Goal: Information Seeking & Learning: Learn about a topic

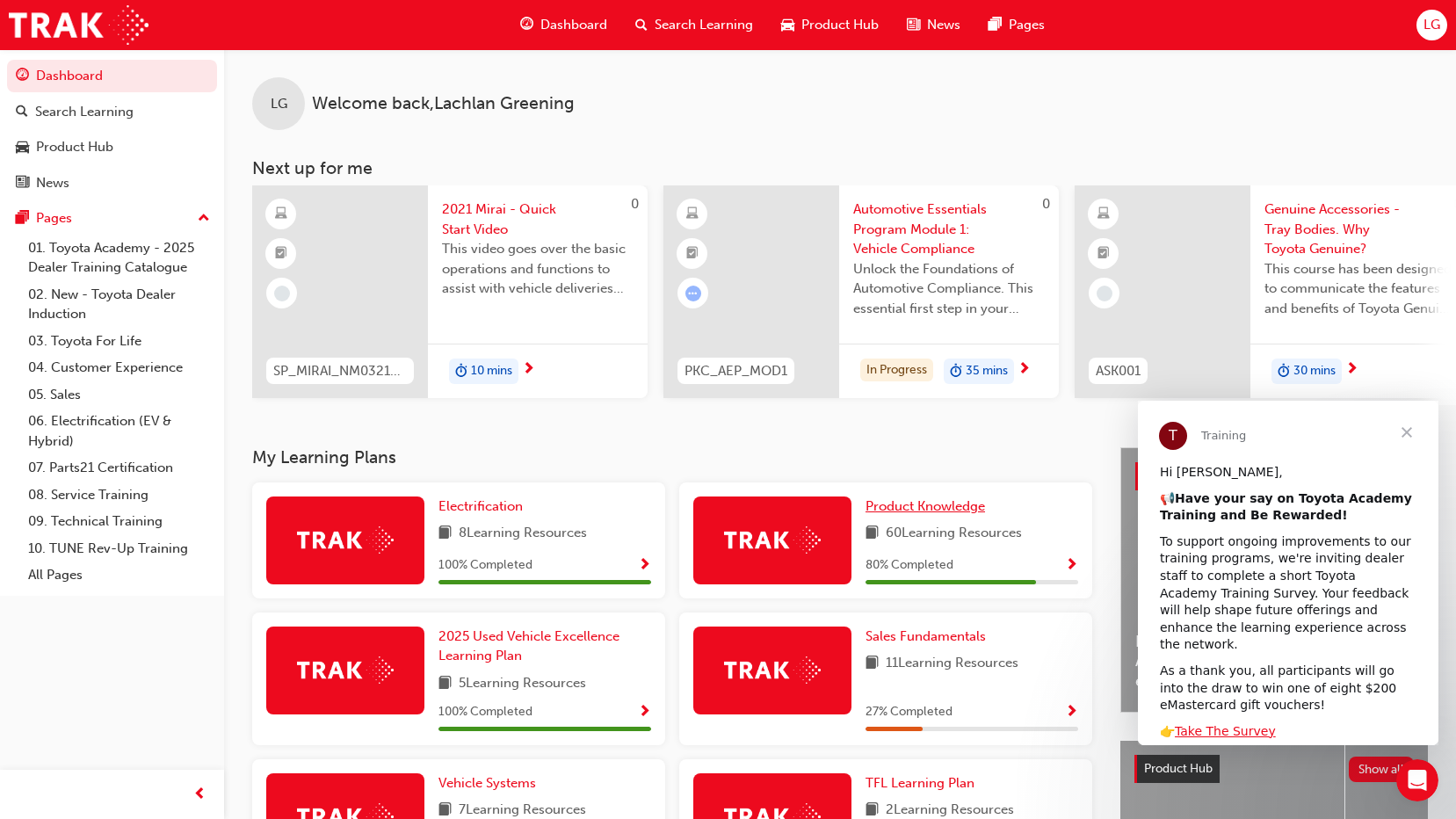
click at [953, 508] on span "Product Knowledge" at bounding box center [924, 506] width 119 height 16
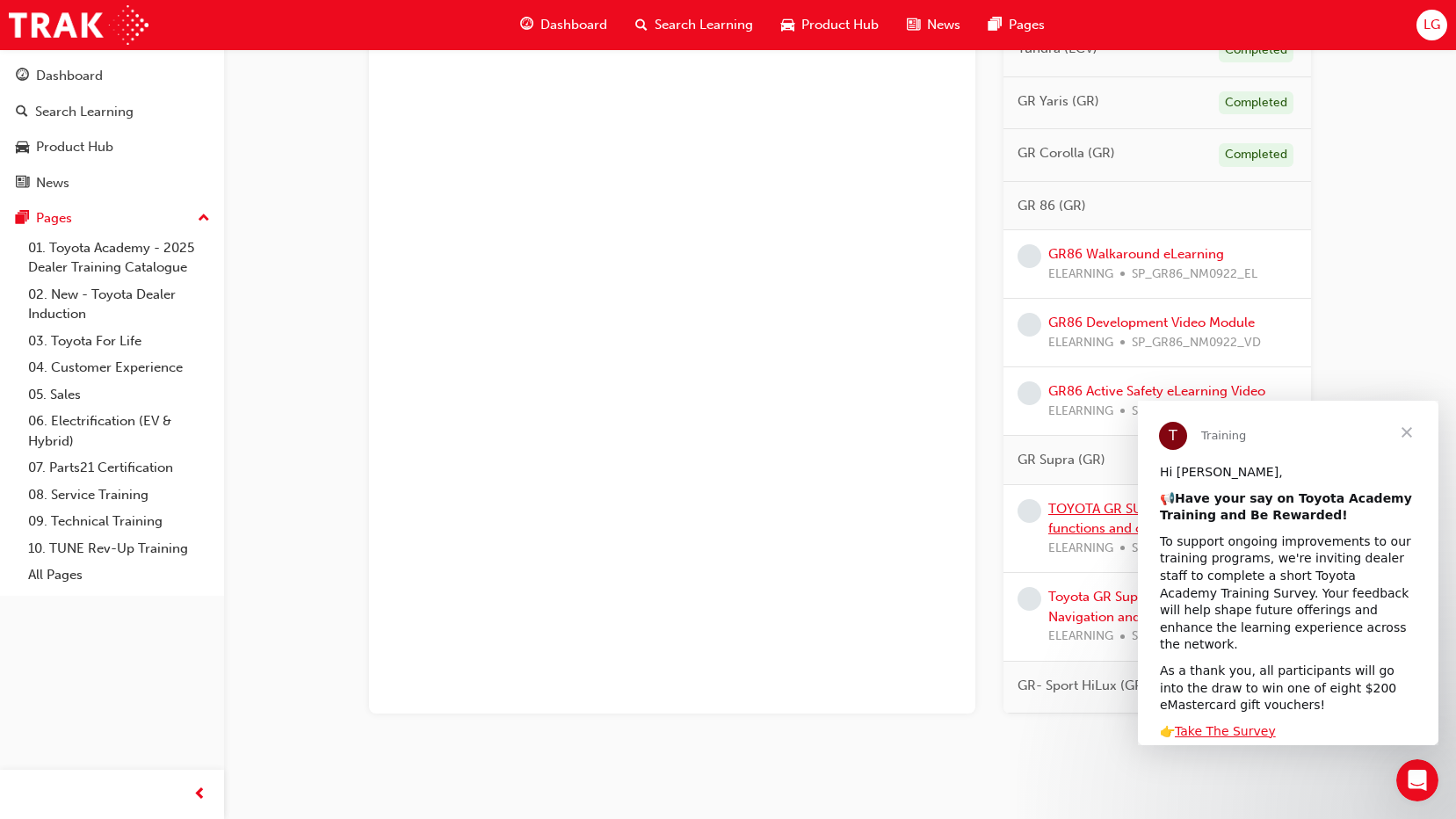
scroll to position [1648, 0]
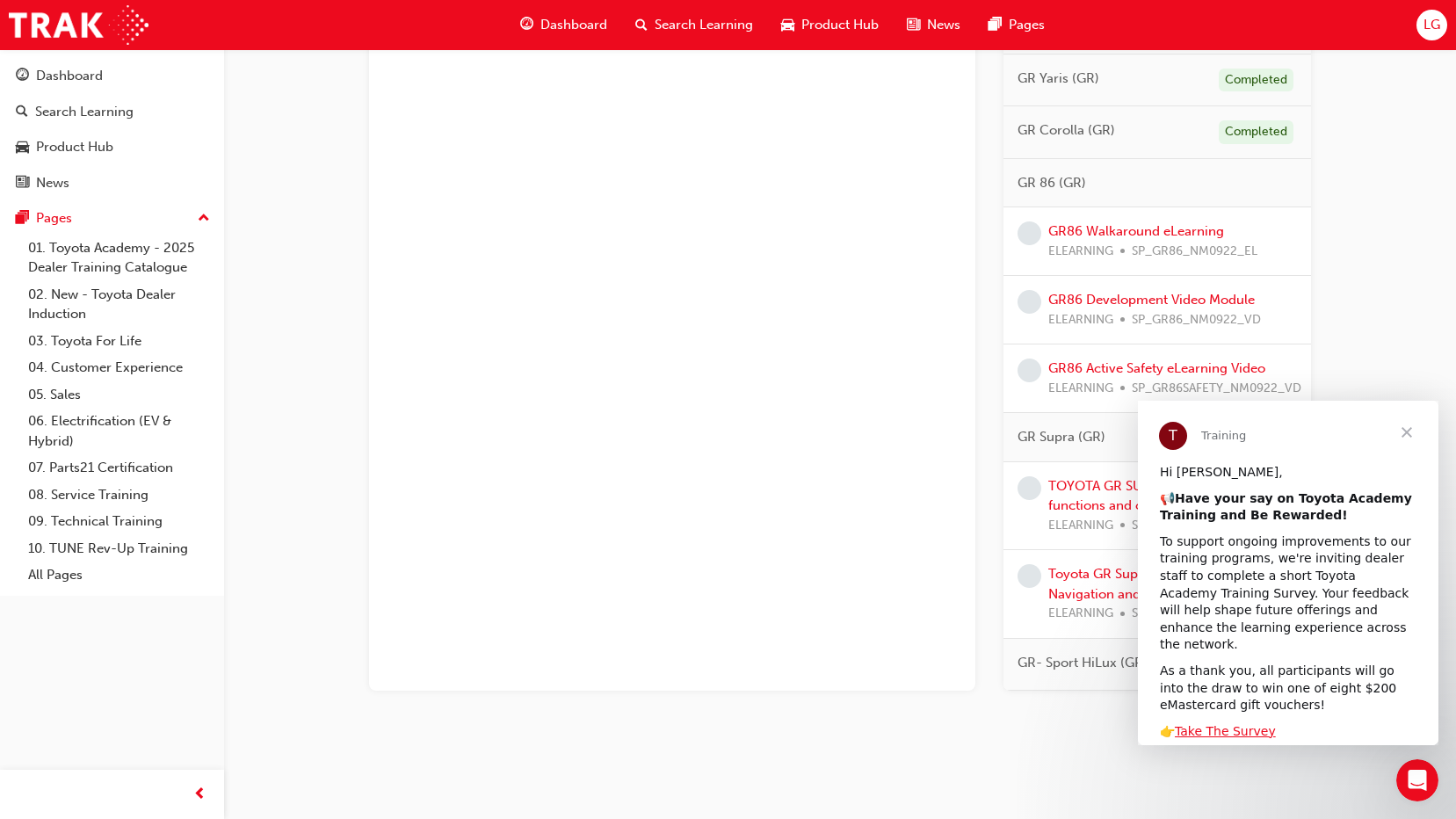
click at [1410, 431] on span "Close" at bounding box center [1407, 433] width 64 height 64
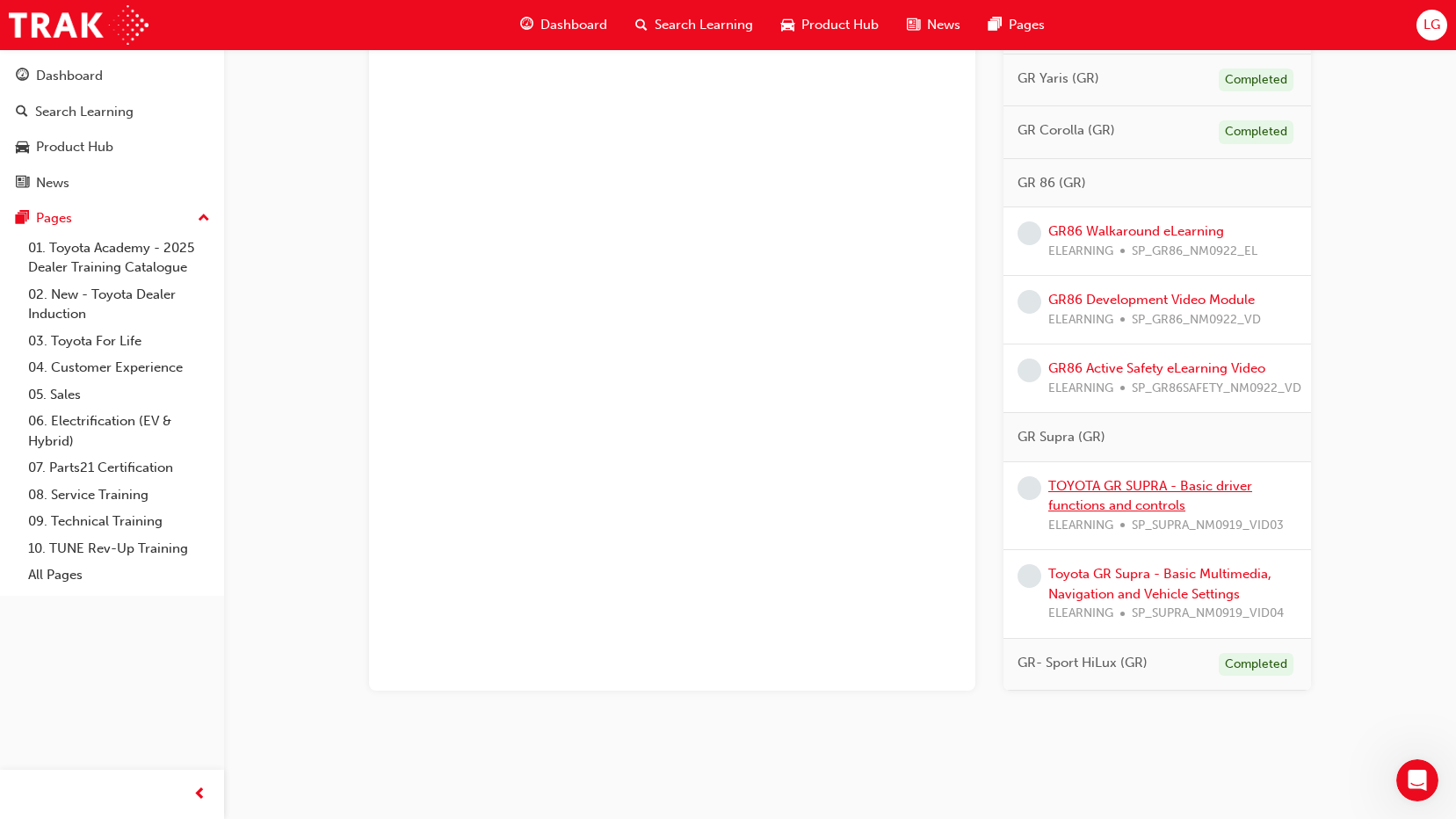
click at [1132, 498] on link "TOYOTA GR SUPRA - Basic driver functions and controls" at bounding box center [1150, 496] width 204 height 36
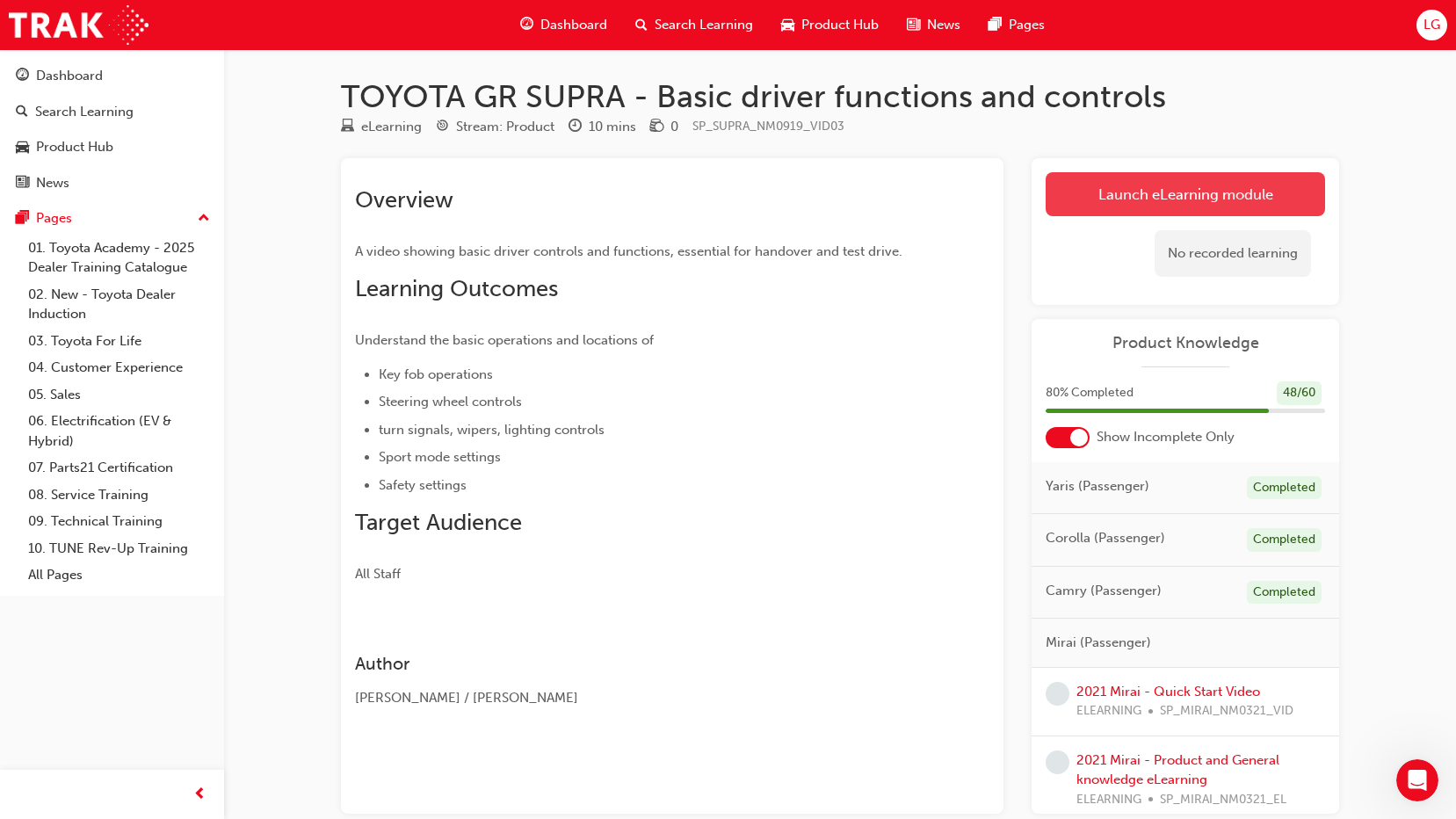
click at [1077, 186] on link "Launch eLearning module" at bounding box center [1185, 194] width 279 height 44
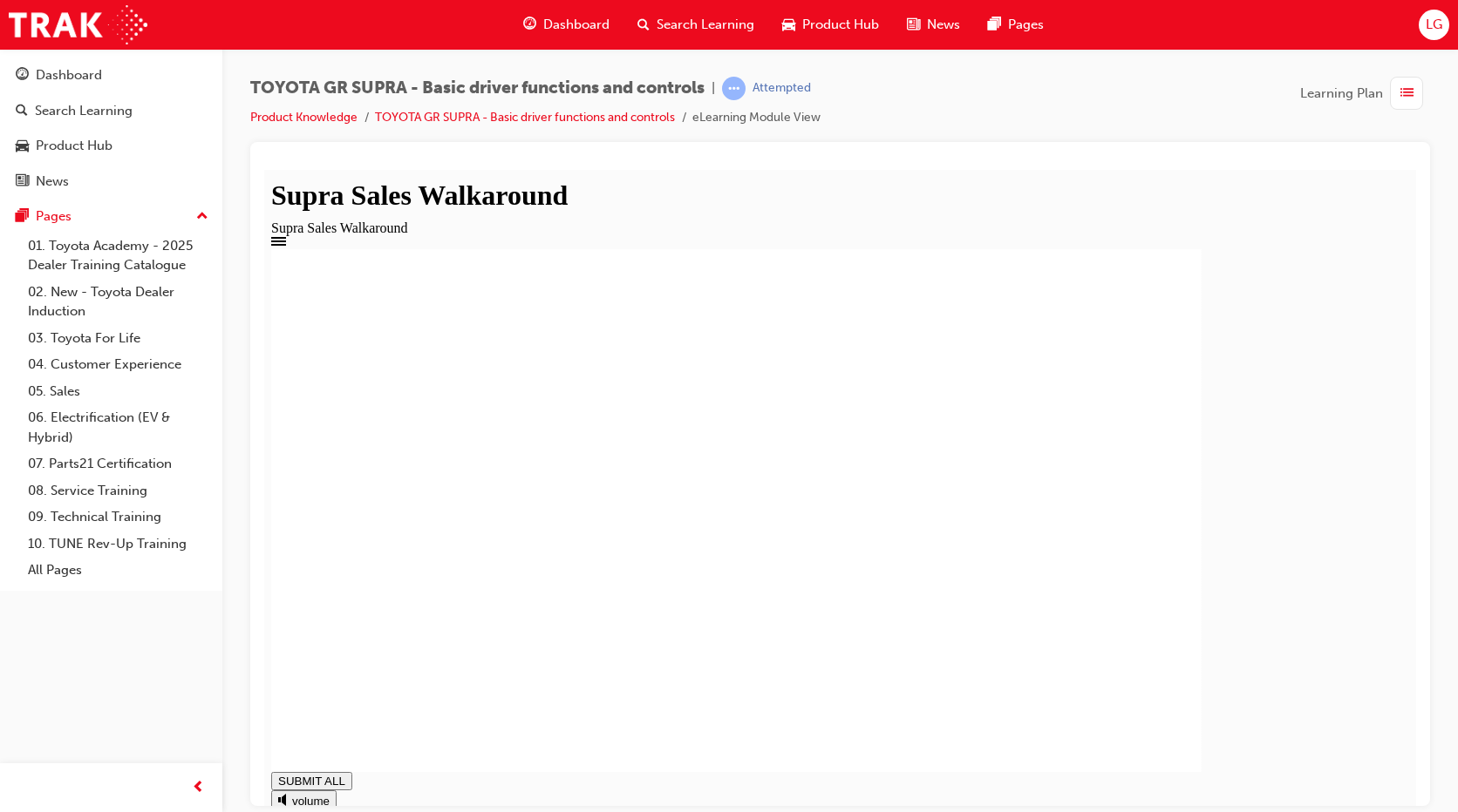
drag, startPoint x: 396, startPoint y: 780, endPoint x: 456, endPoint y: 741, distance: 71.6
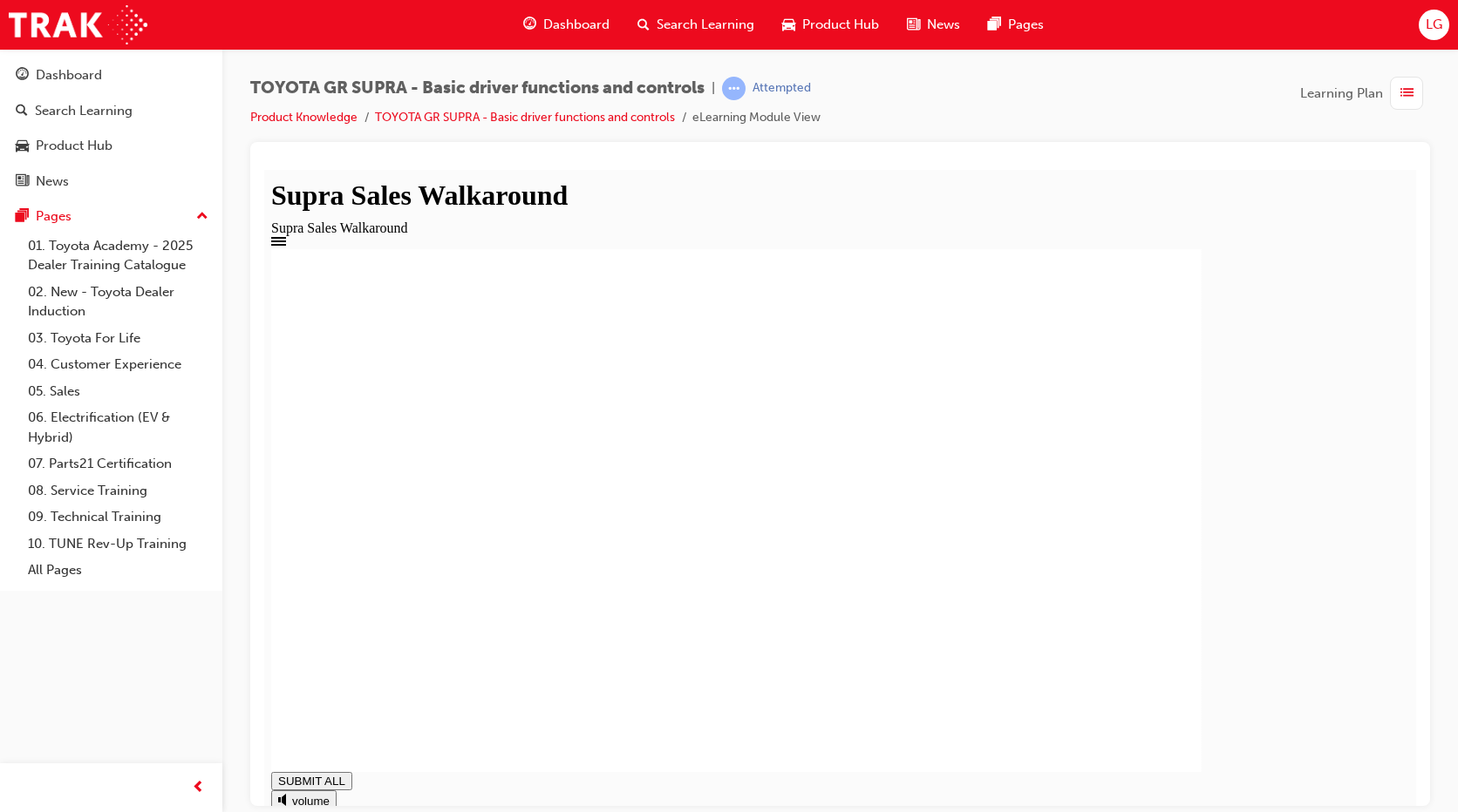
drag, startPoint x: 451, startPoint y: 775, endPoint x: 437, endPoint y: 780, distance: 14.9
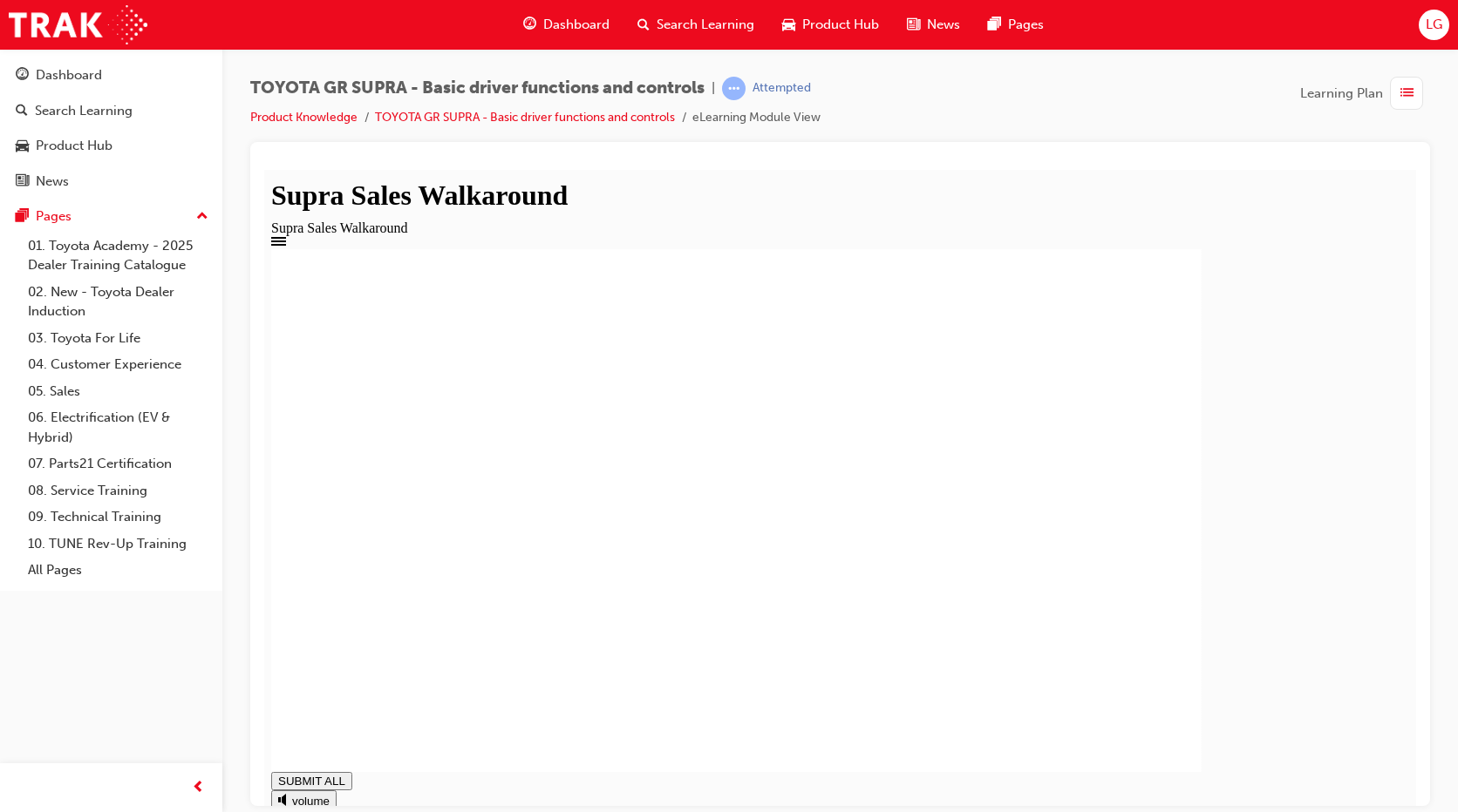
drag, startPoint x: 584, startPoint y: 780, endPoint x: 534, endPoint y: 788, distance: 50.6
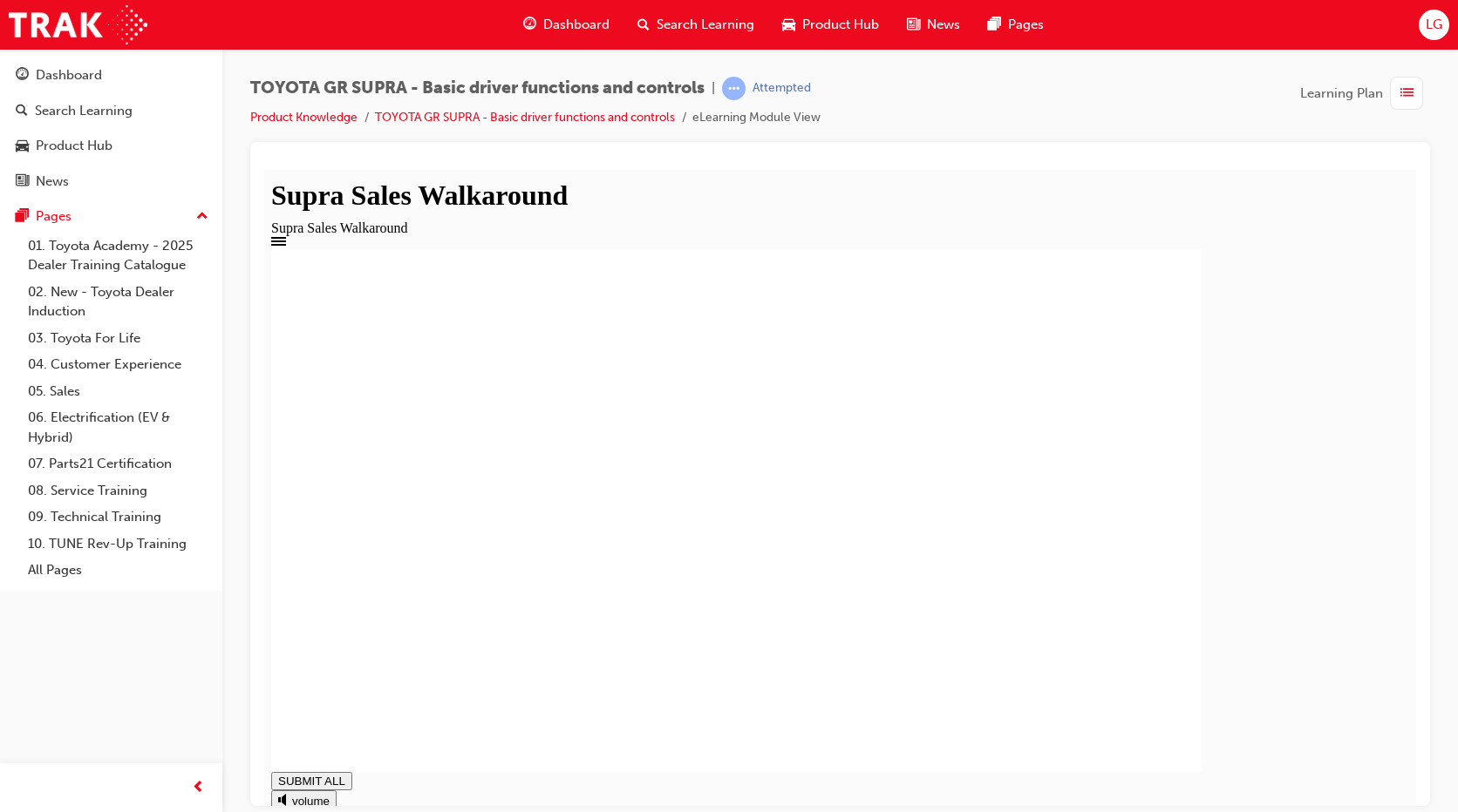
type input "0.795"
click at [182, 79] on div "Dashboard" at bounding box center [111, 75] width 191 height 22
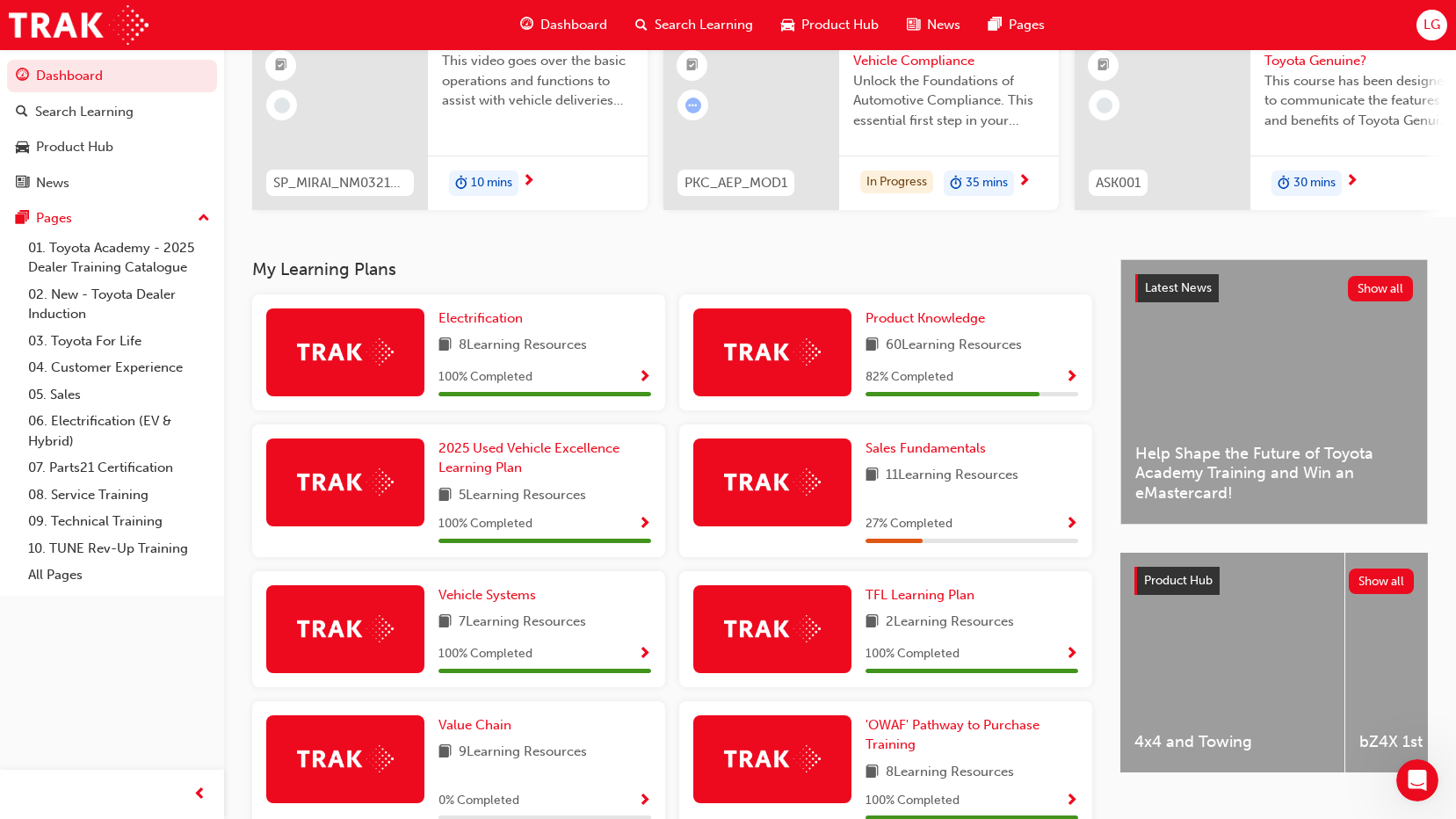
scroll to position [179, 0]
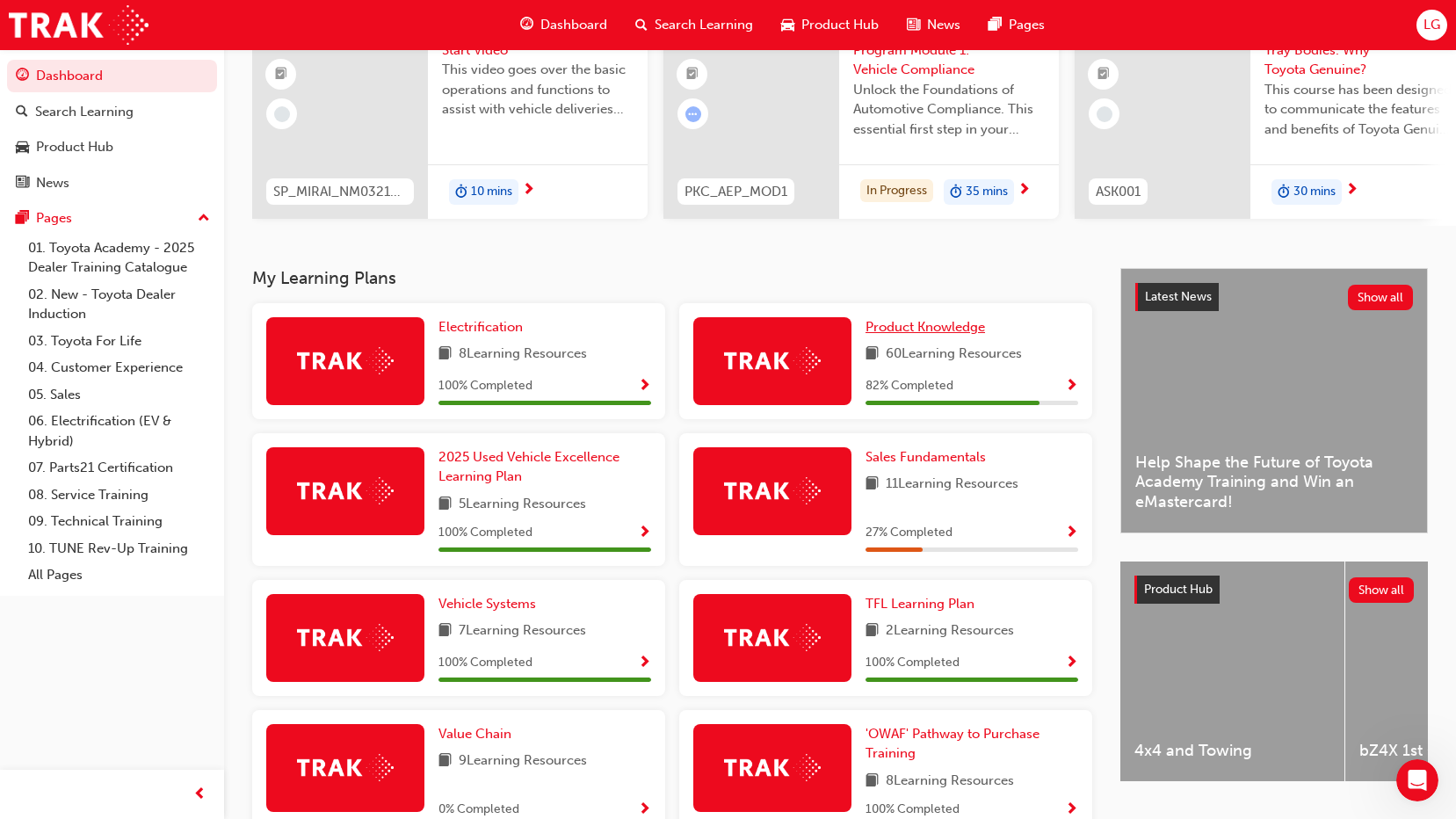
click at [921, 335] on span "Product Knowledge" at bounding box center [924, 327] width 119 height 16
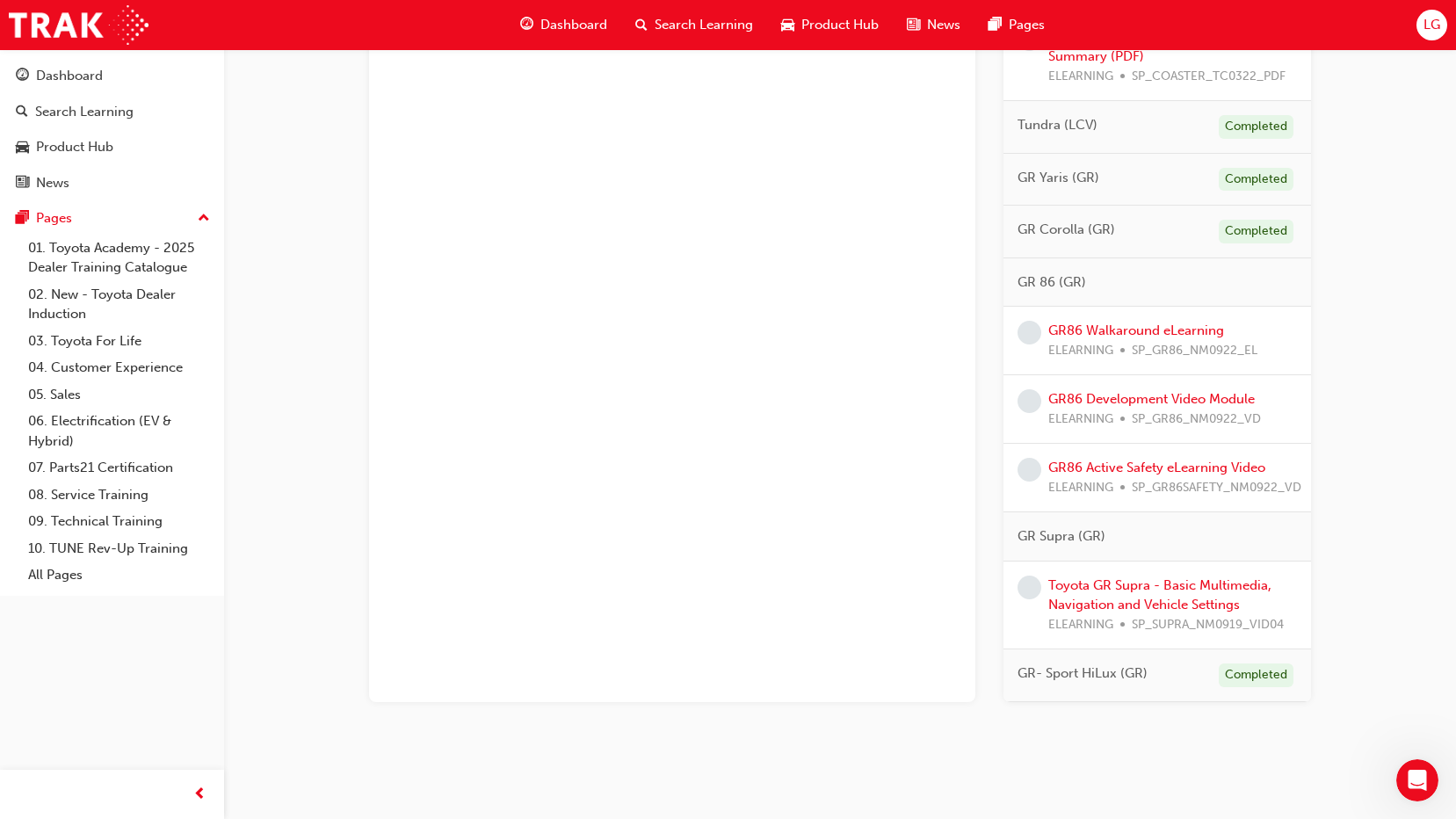
scroll to position [1559, 0]
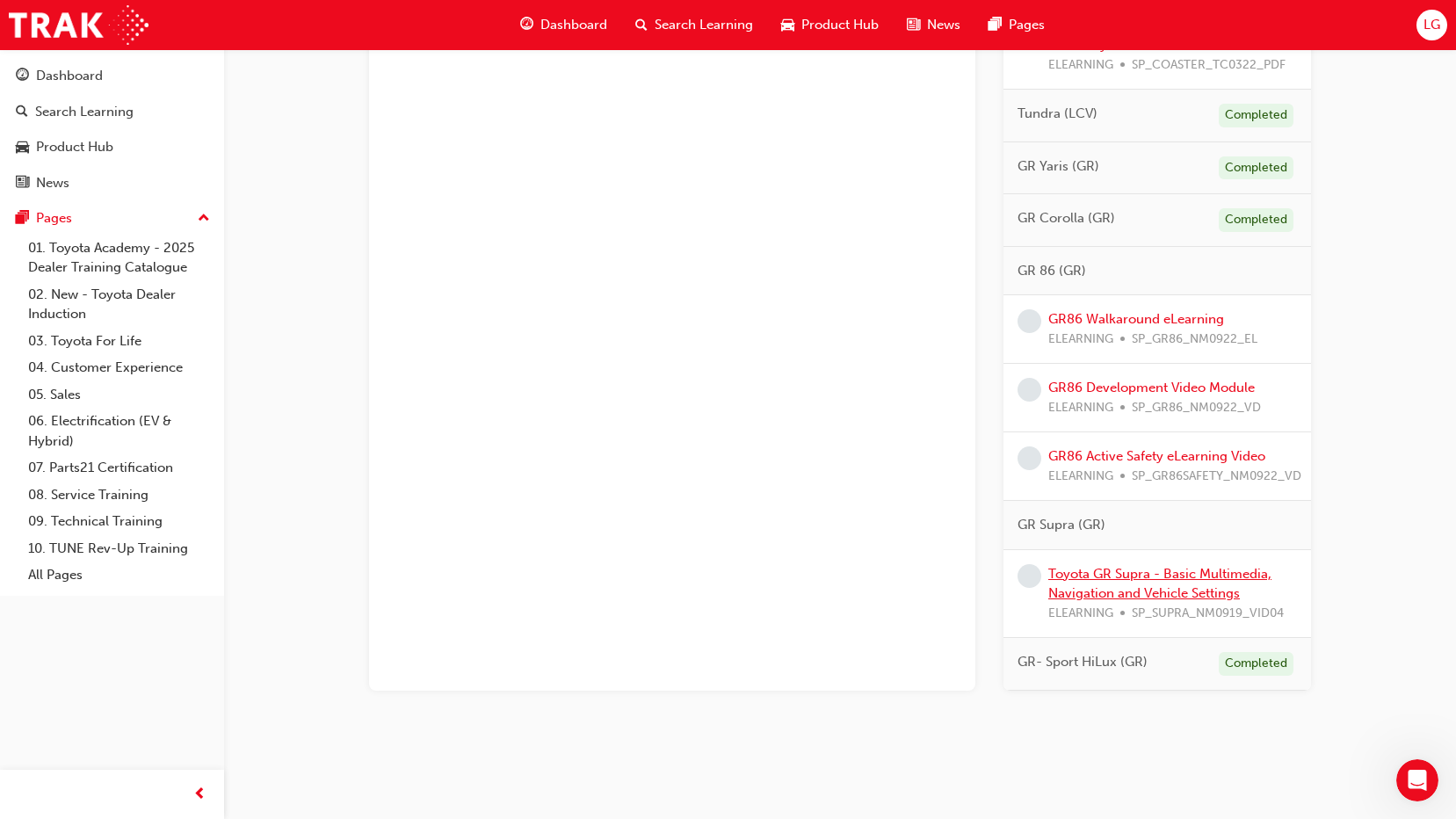
click at [1131, 573] on link "Toyota GR Supra - Basic Multimedia, Navigation and Vehicle Settings" at bounding box center [1159, 584] width 223 height 36
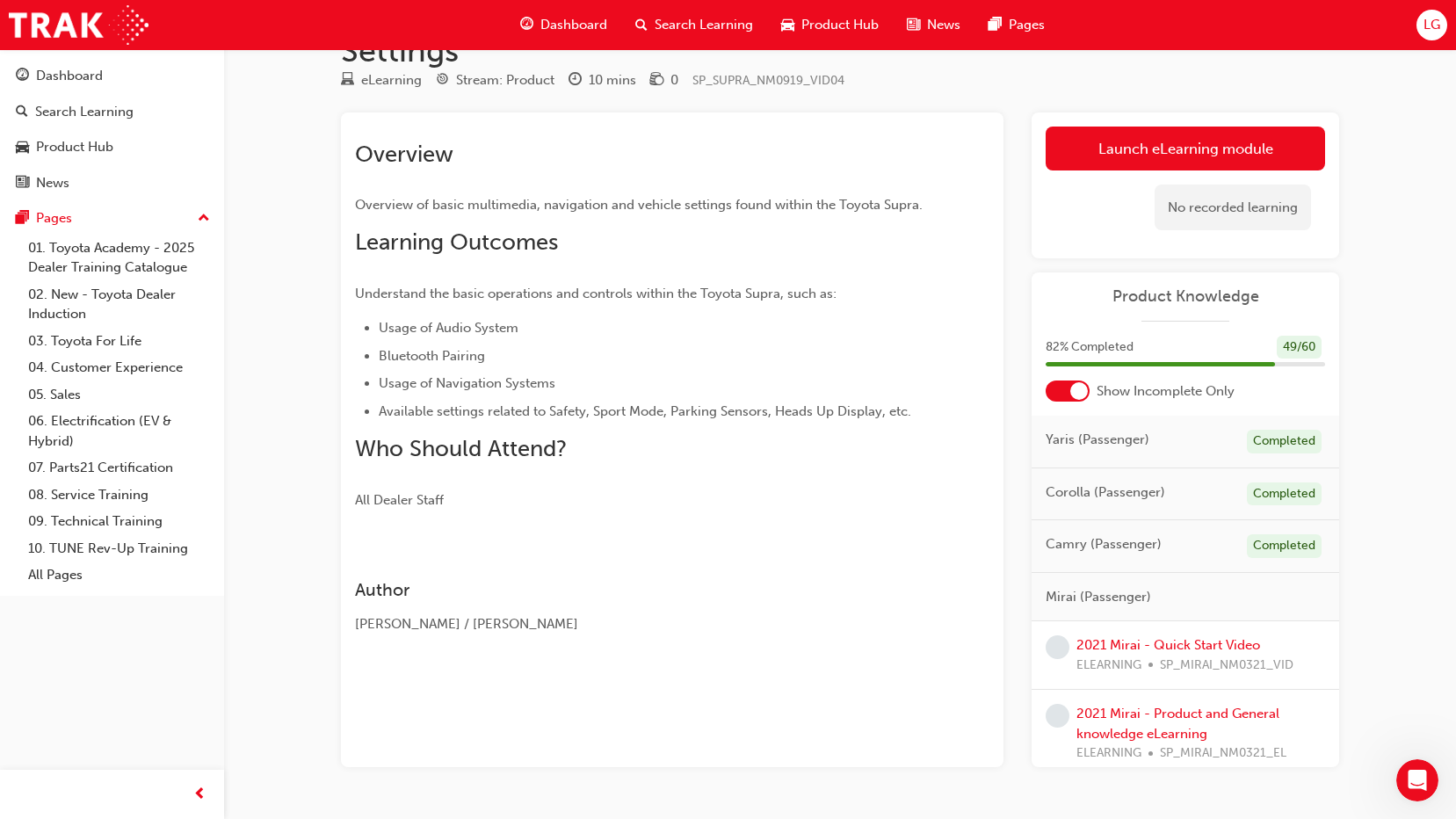
scroll to position [133, 0]
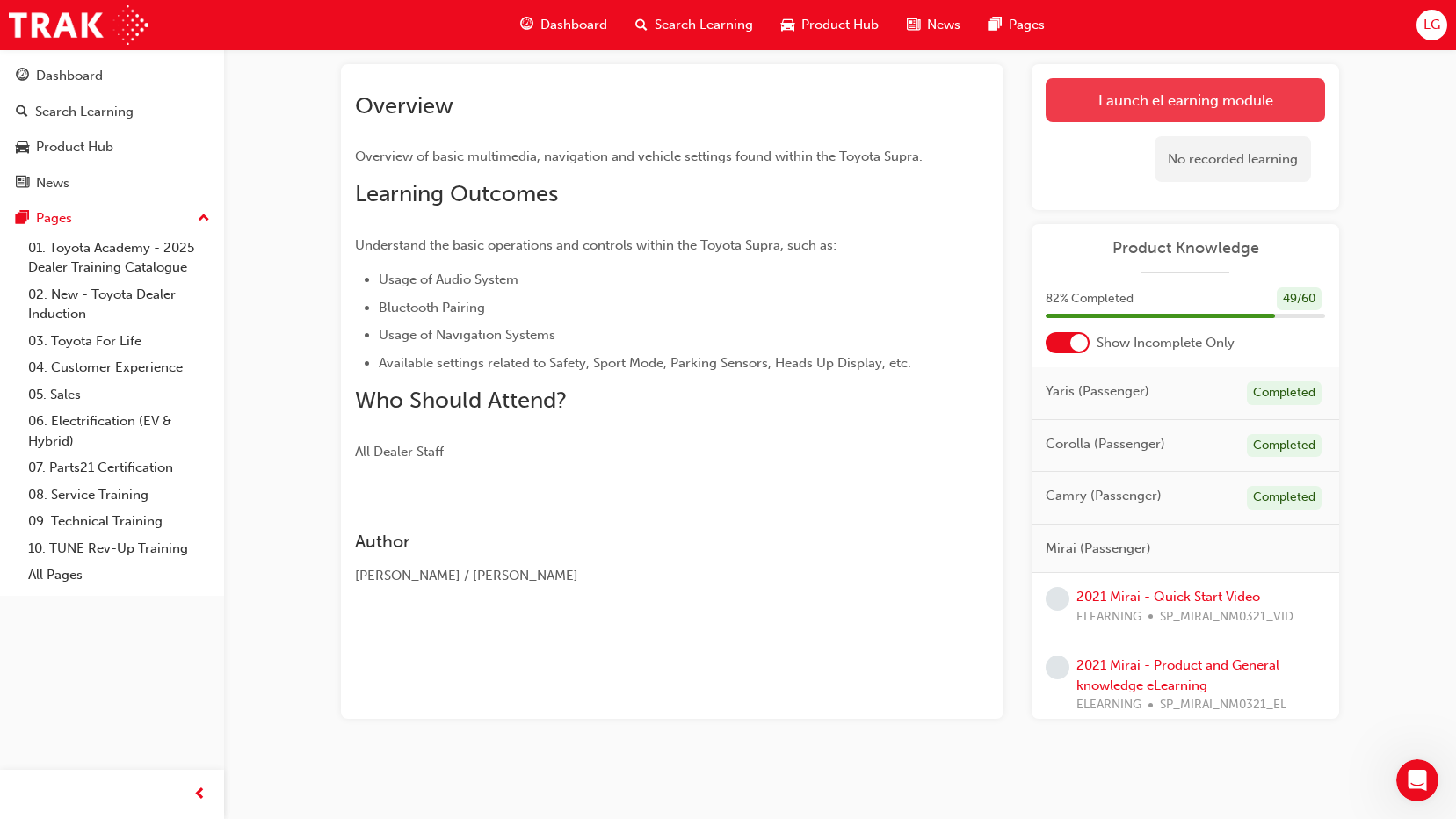
click at [1120, 110] on link "Launch eLearning module" at bounding box center [1185, 101] width 279 height 44
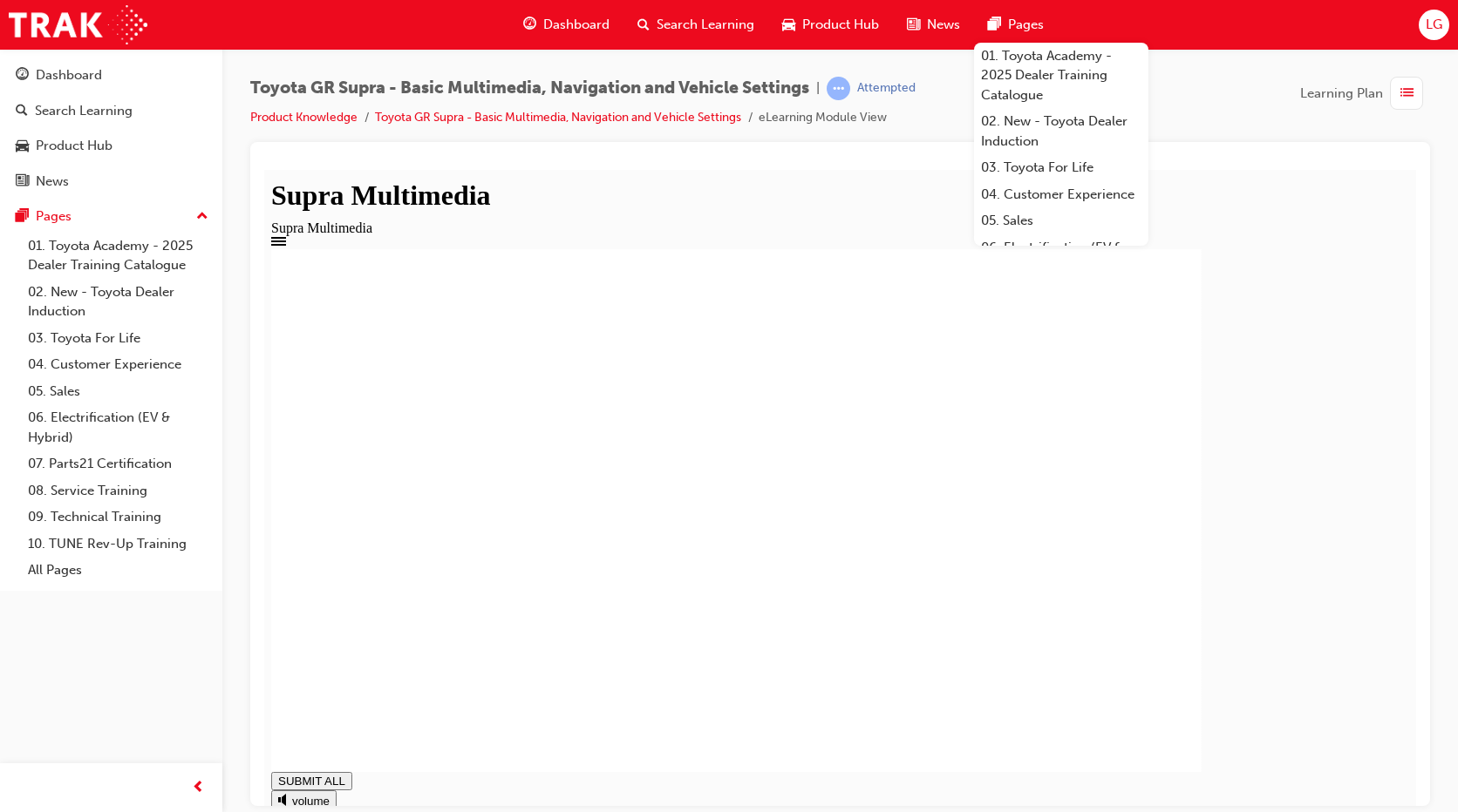
click at [828, 187] on div at bounding box center [839, 187] width 1137 height 0
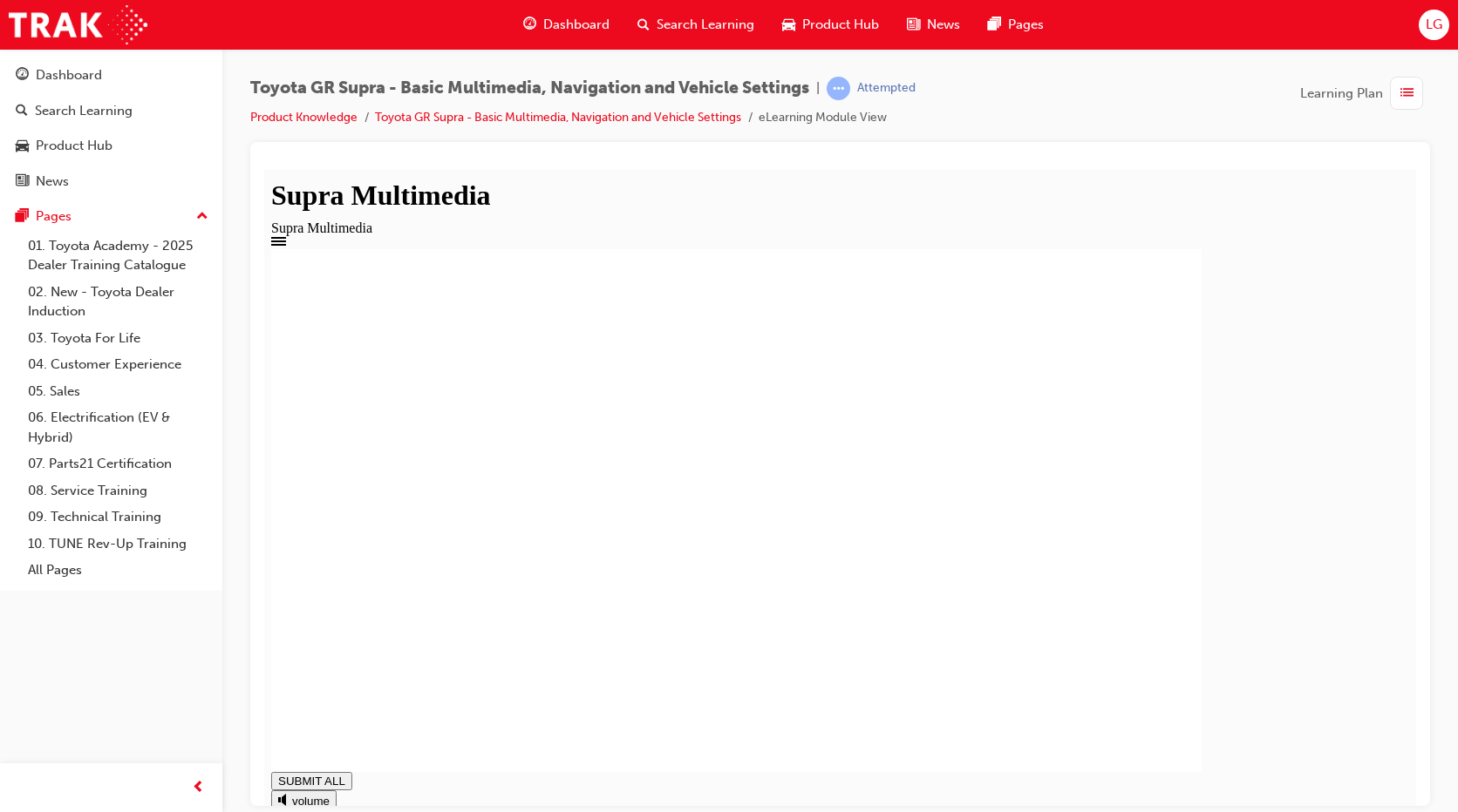
drag, startPoint x: 1180, startPoint y: 778, endPoint x: 951, endPoint y: 777, distance: 229.0
drag, startPoint x: 888, startPoint y: 779, endPoint x: 863, endPoint y: 780, distance: 25.0
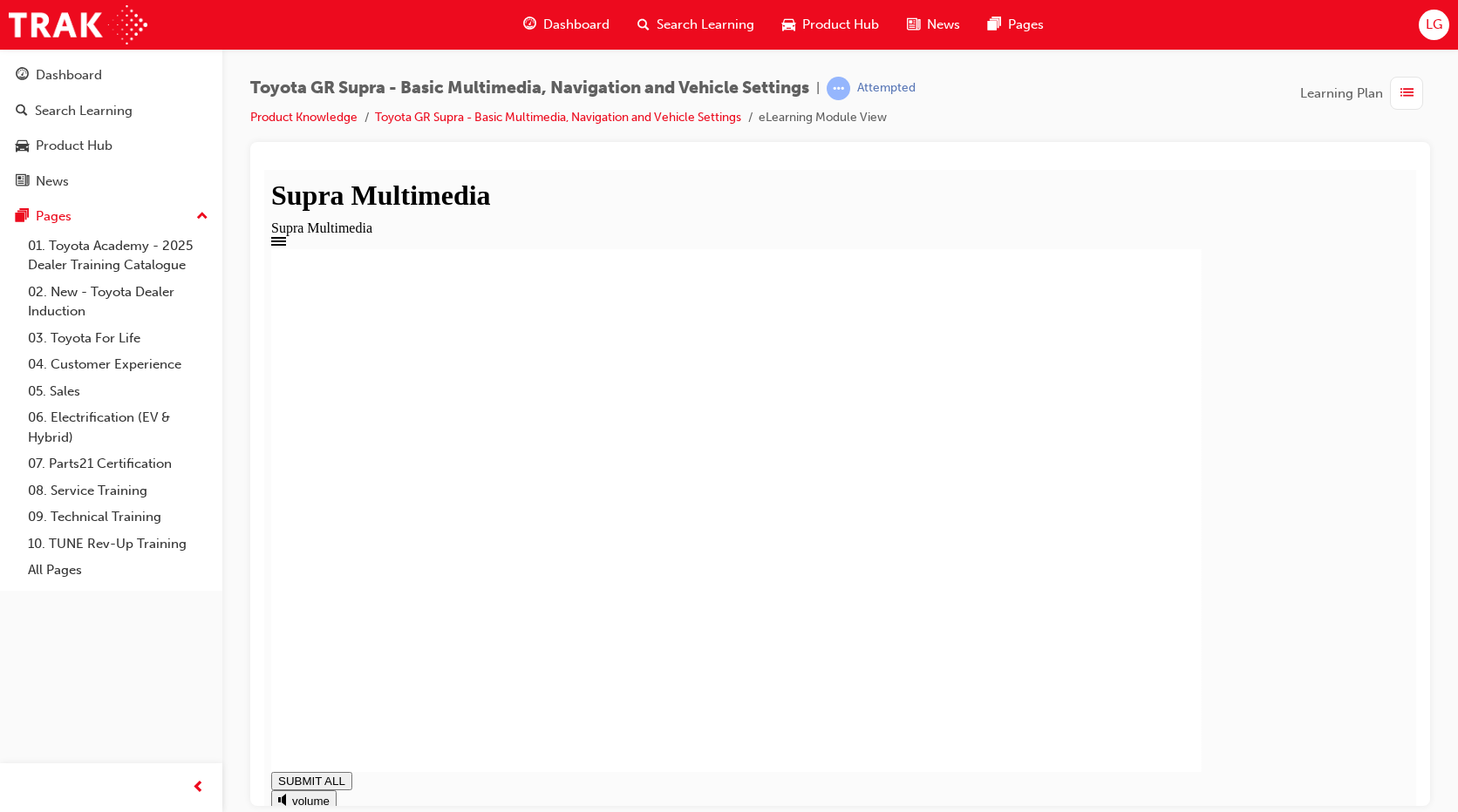
click at [1292, 780] on div "SUBMIT ALL volume pause replay PREV NEXT SUBMIT FINISH" at bounding box center [839, 580] width 1137 height 663
type input "0.617"
click at [124, 70] on div "Dashboard" at bounding box center [111, 75] width 191 height 22
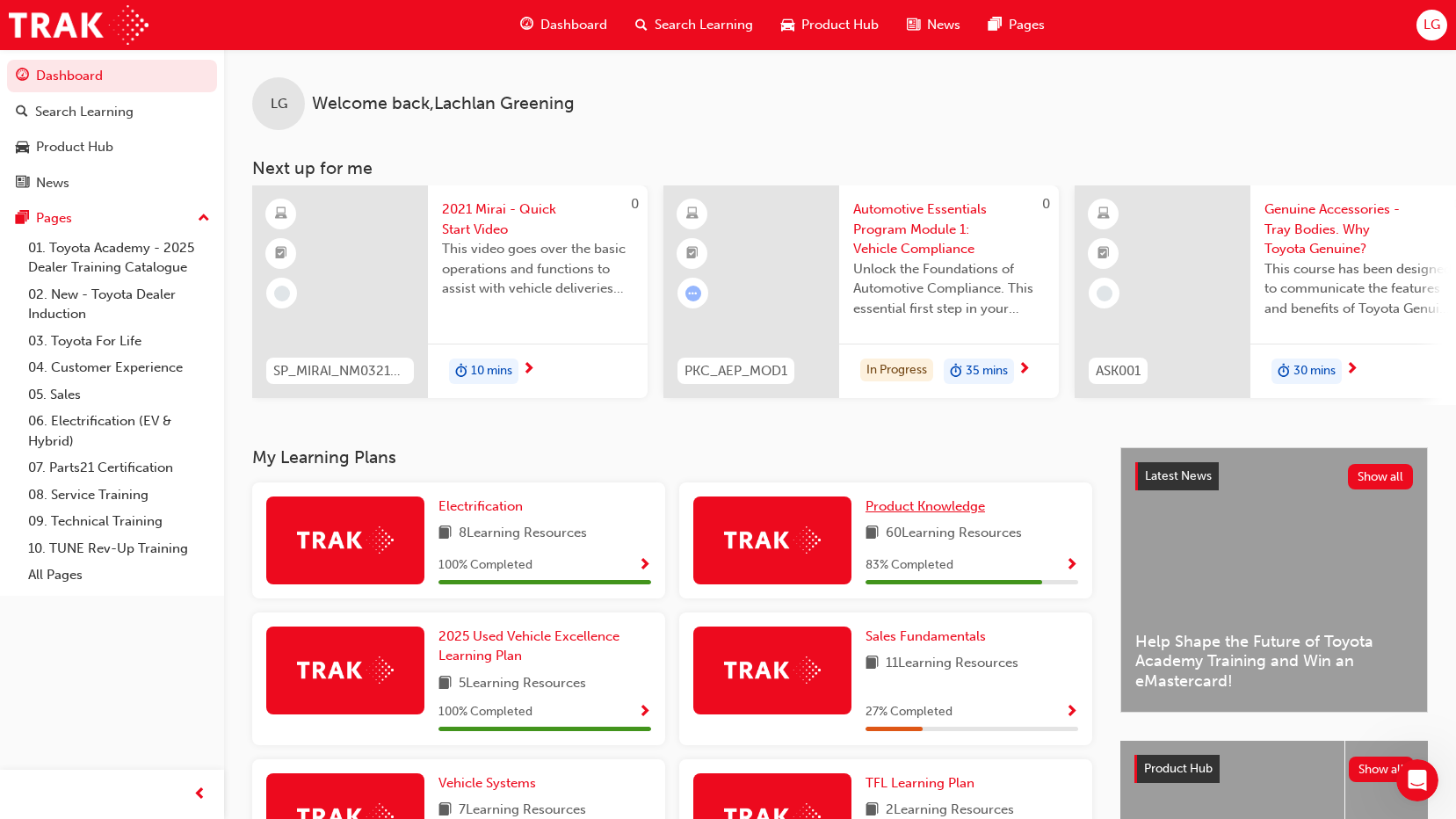
click at [939, 517] on link "Product Knowledge" at bounding box center [928, 506] width 126 height 20
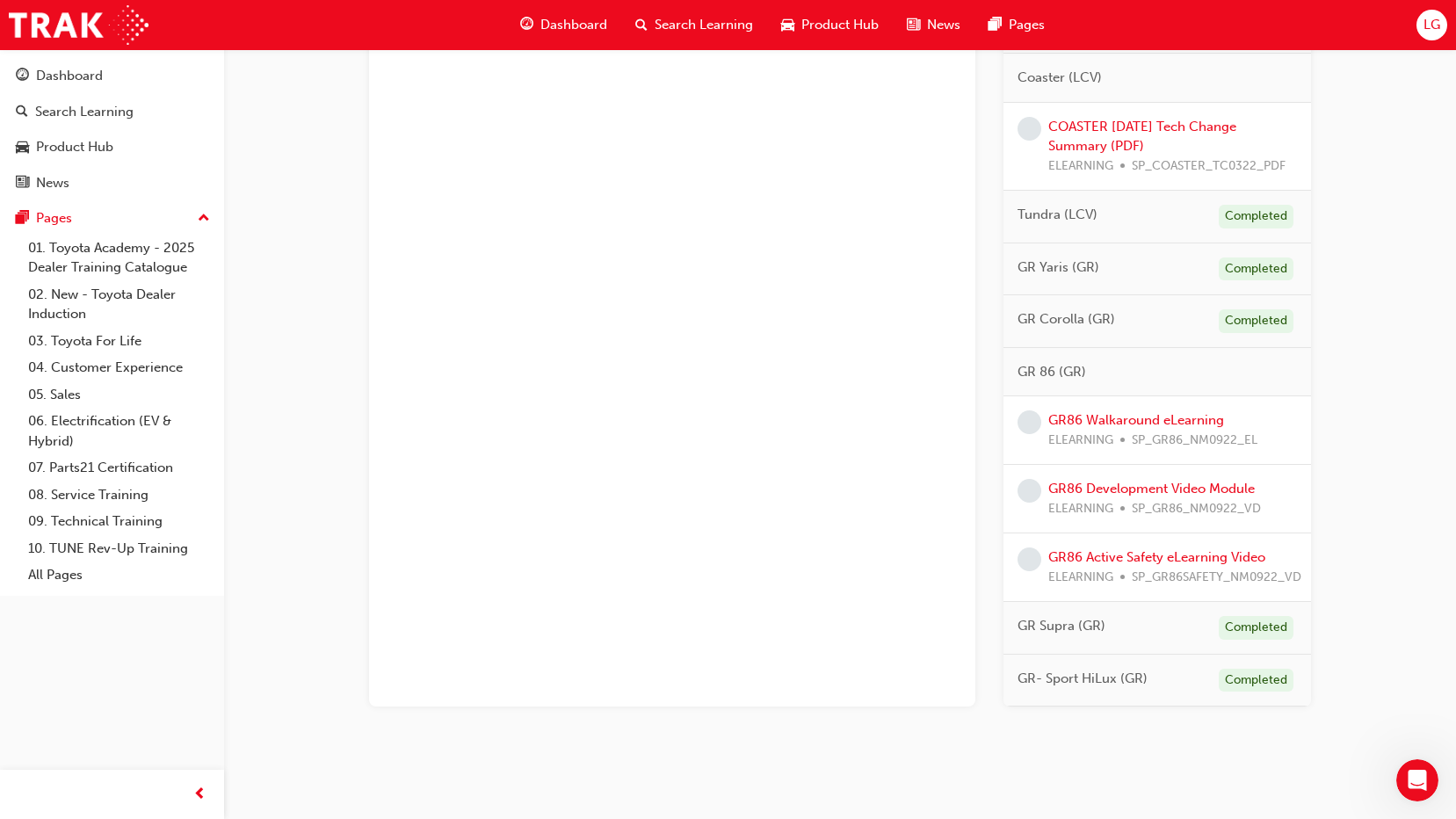
scroll to position [1475, 0]
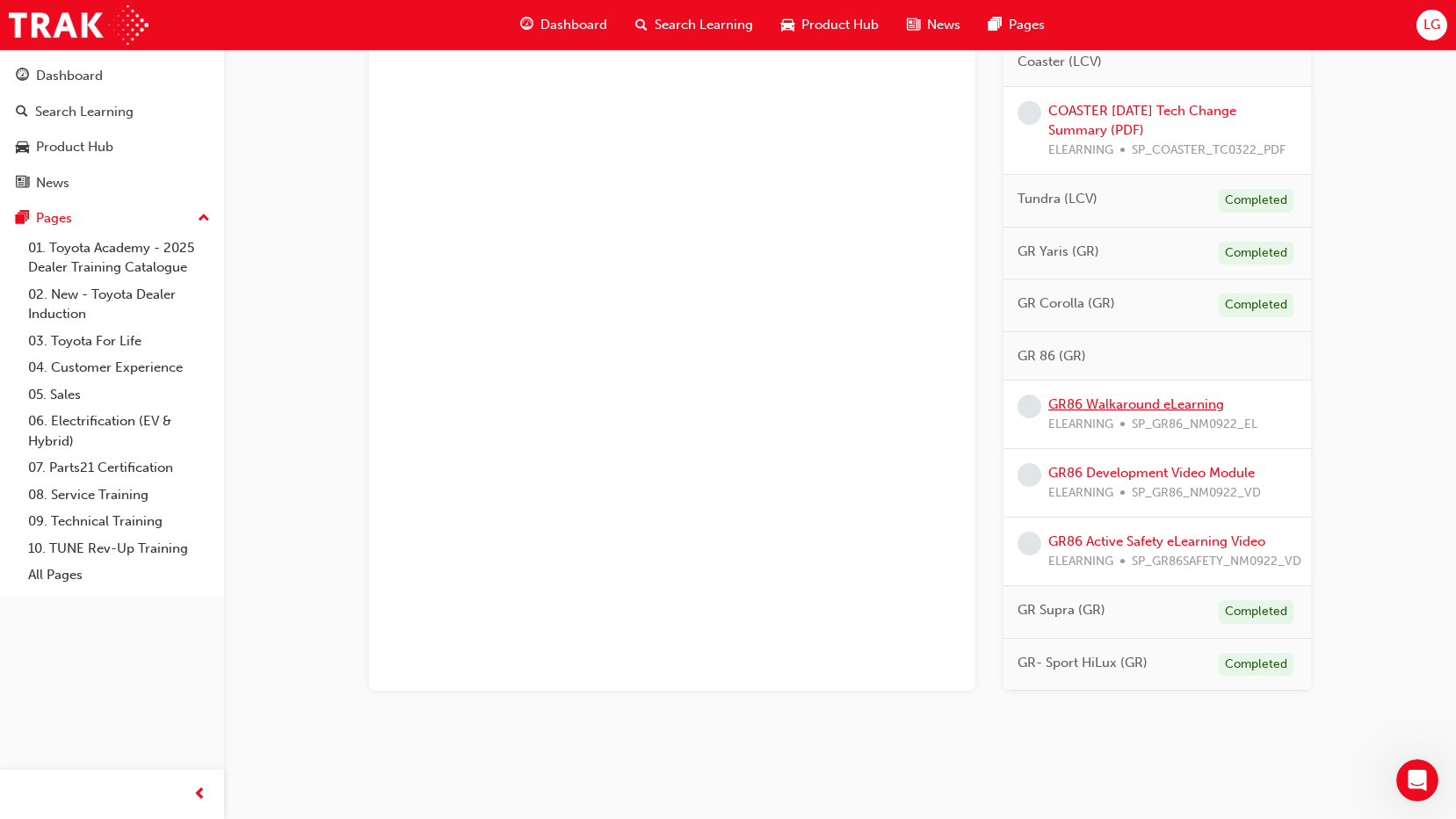
click at [1140, 405] on link "GR86 Walkaround eLearning" at bounding box center [1135, 405] width 176 height 16
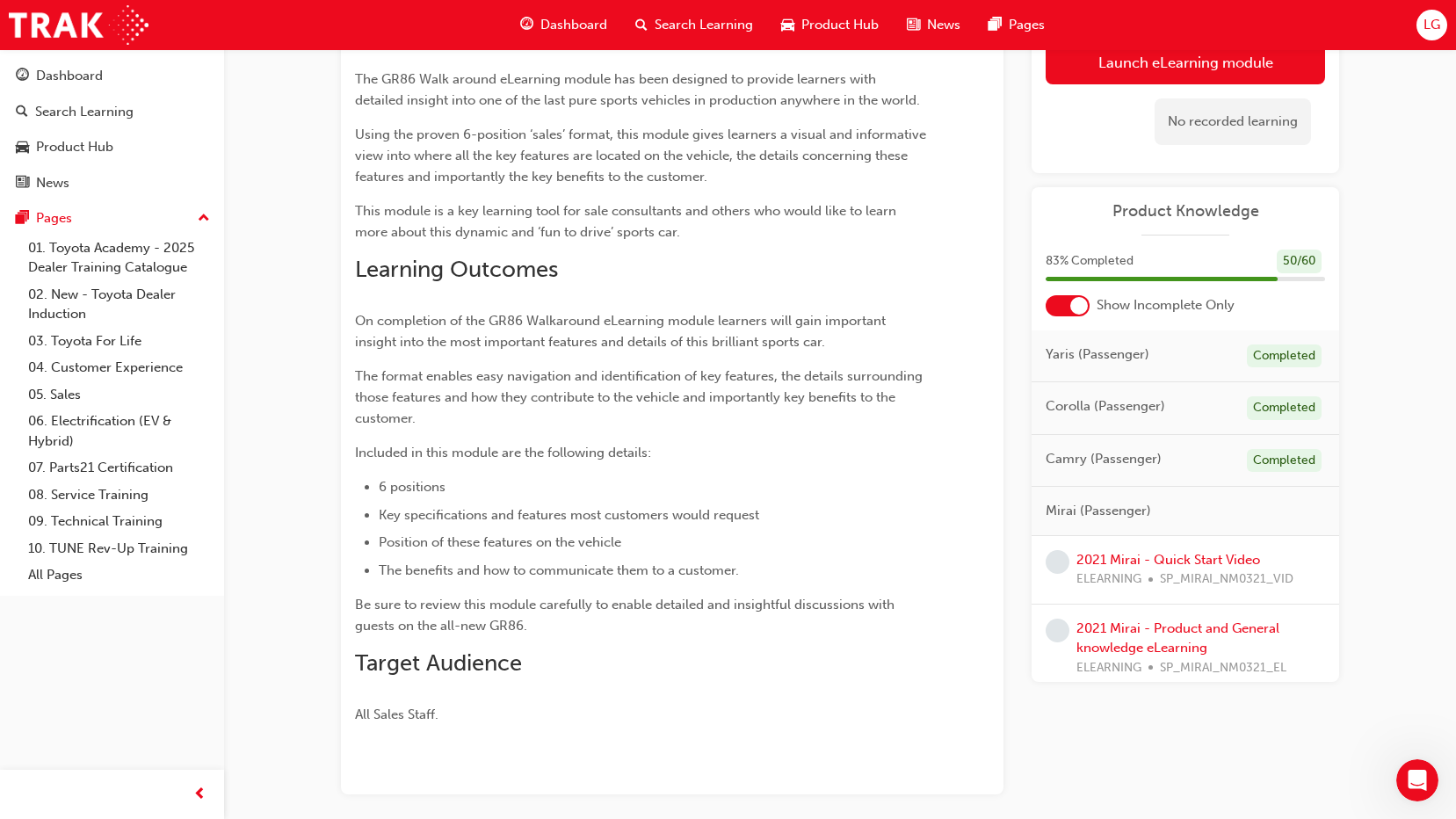
scroll to position [90, 0]
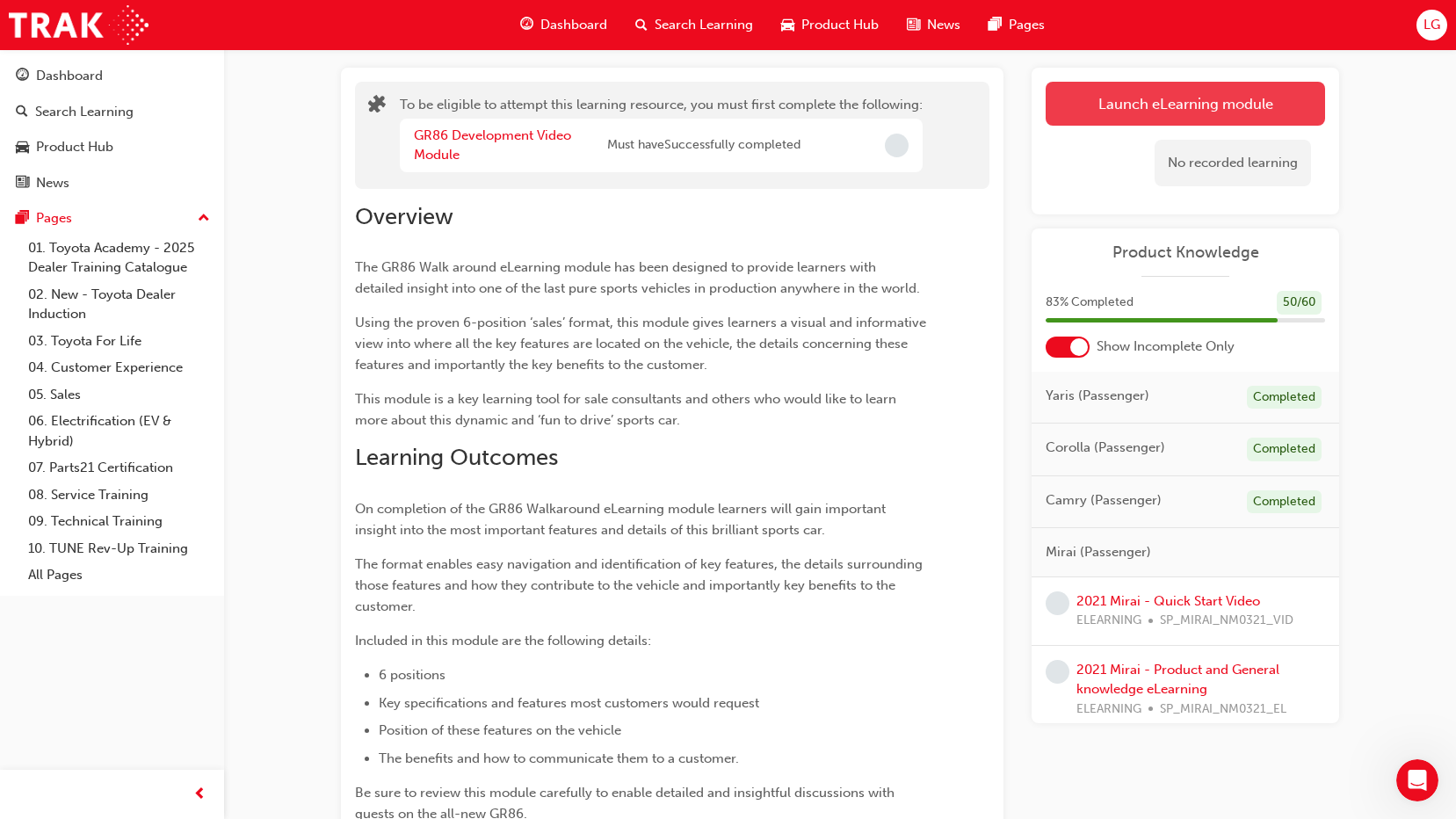
click at [1146, 117] on button "Launch eLearning module" at bounding box center [1185, 104] width 279 height 44
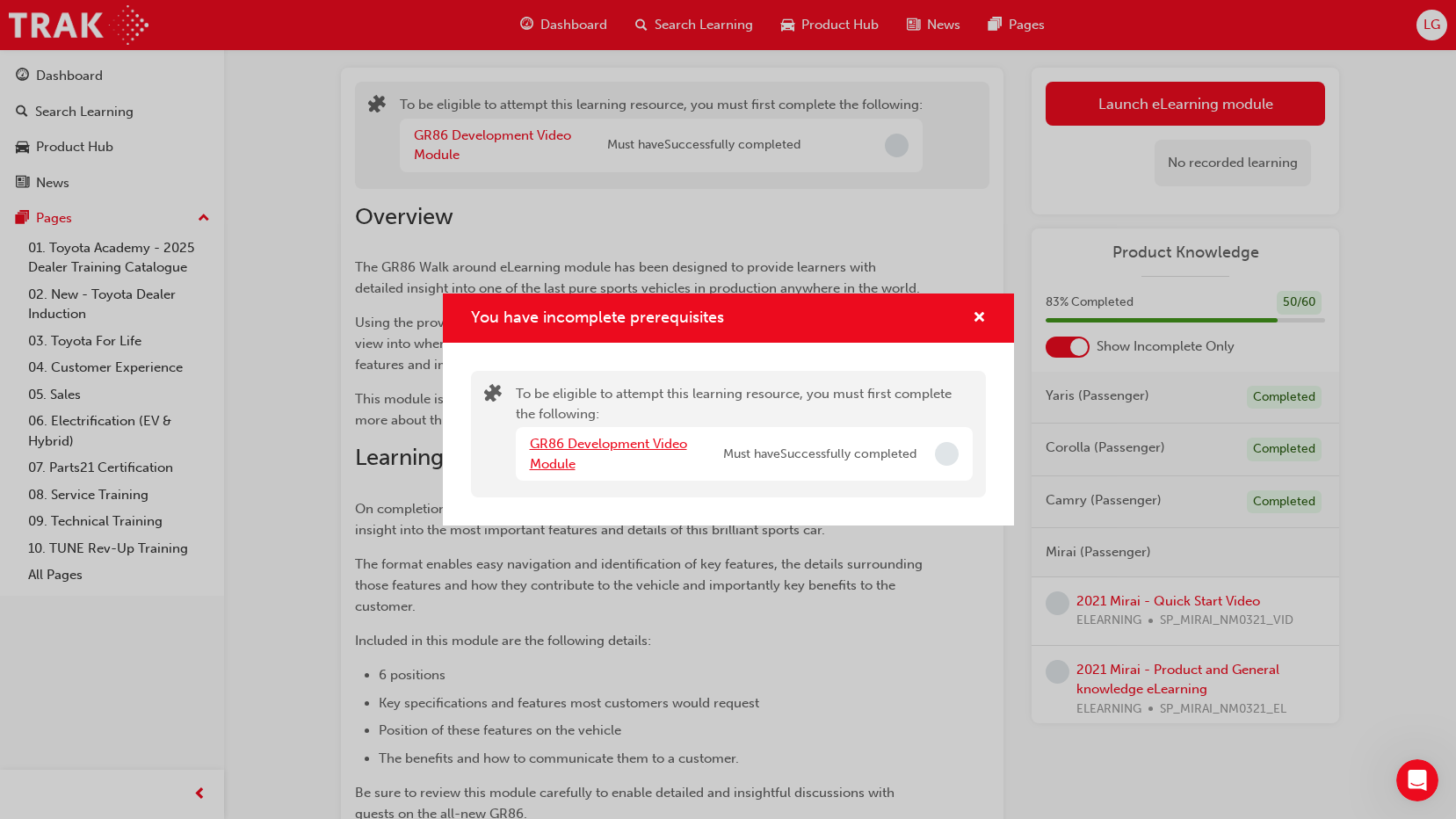
click at [630, 446] on link "GR86 Development Video Module" at bounding box center [608, 454] width 157 height 36
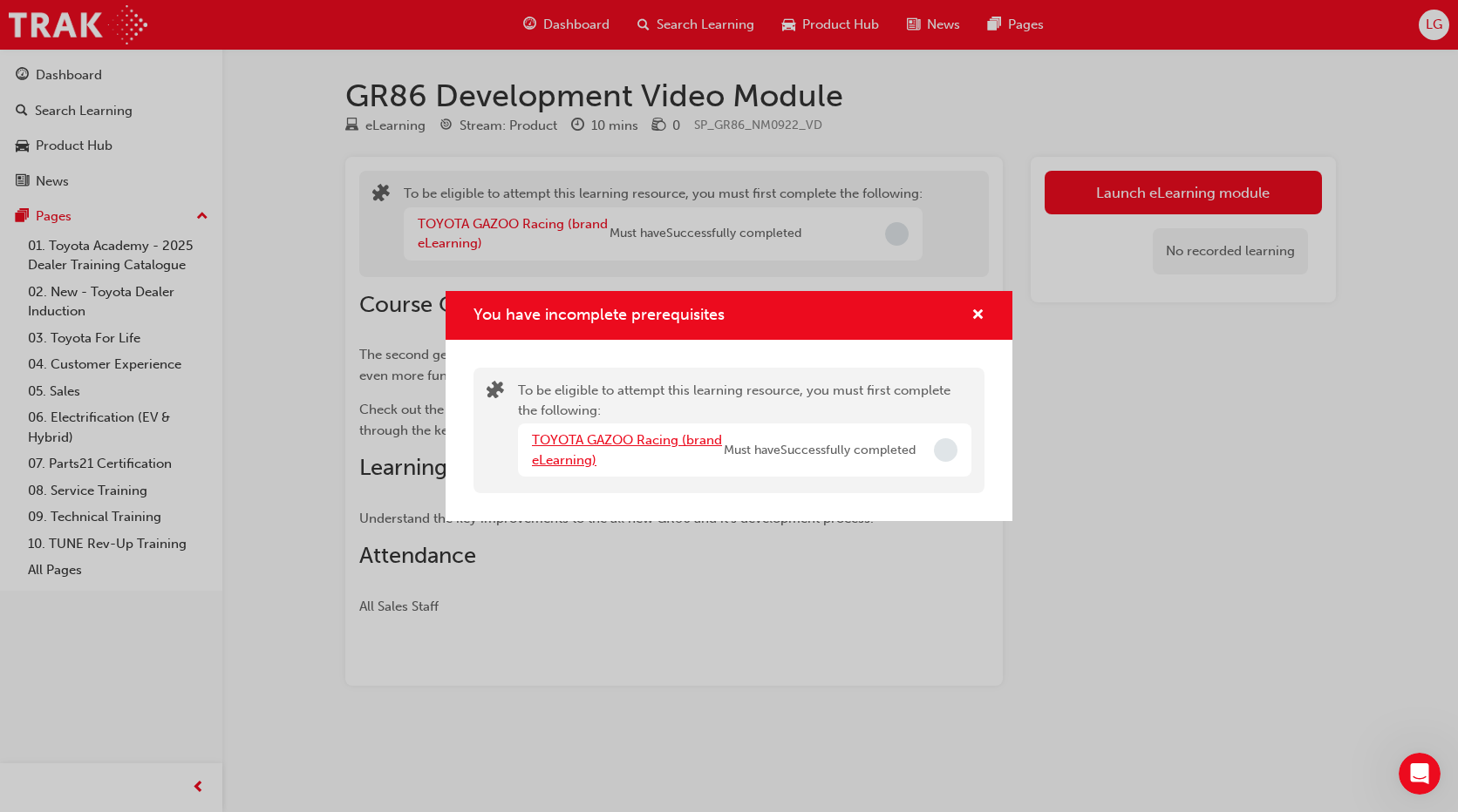
click at [628, 441] on link "TOYOTA GAZOO Racing (brand eLearning)" at bounding box center [626, 450] width 190 height 36
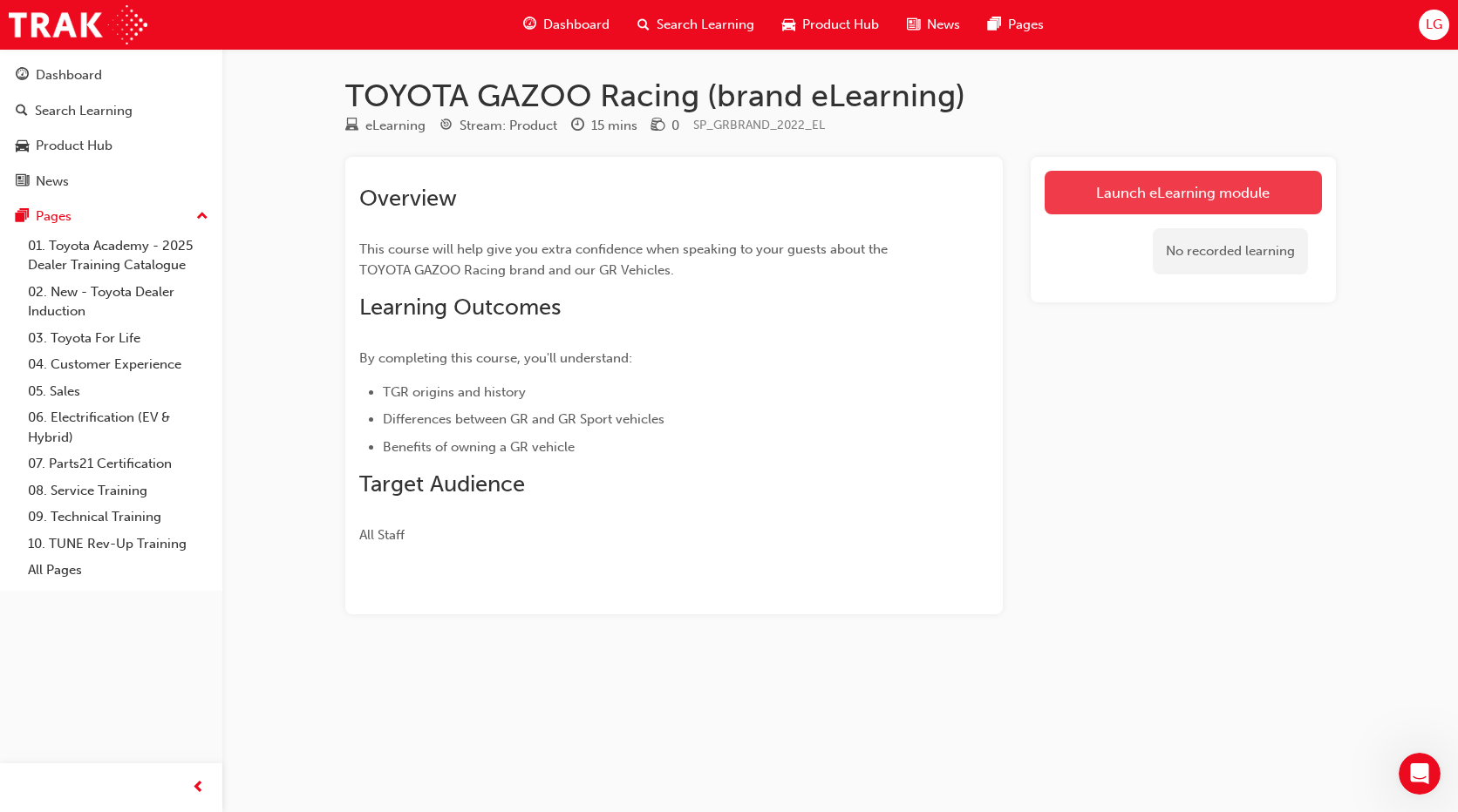
click at [1219, 208] on link "Launch eLearning module" at bounding box center [1183, 193] width 277 height 44
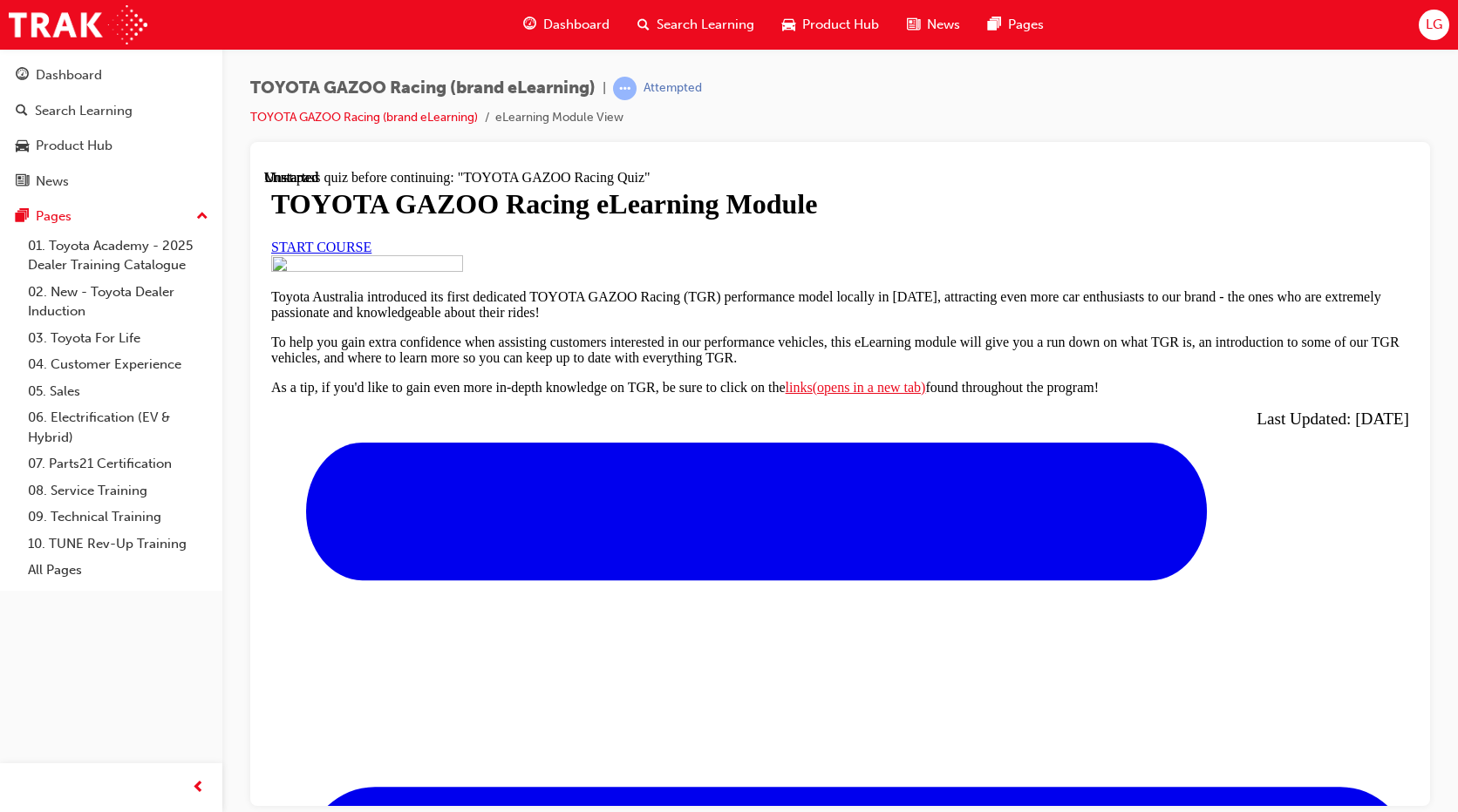
click at [372, 254] on span "START COURSE" at bounding box center [321, 246] width 100 height 15
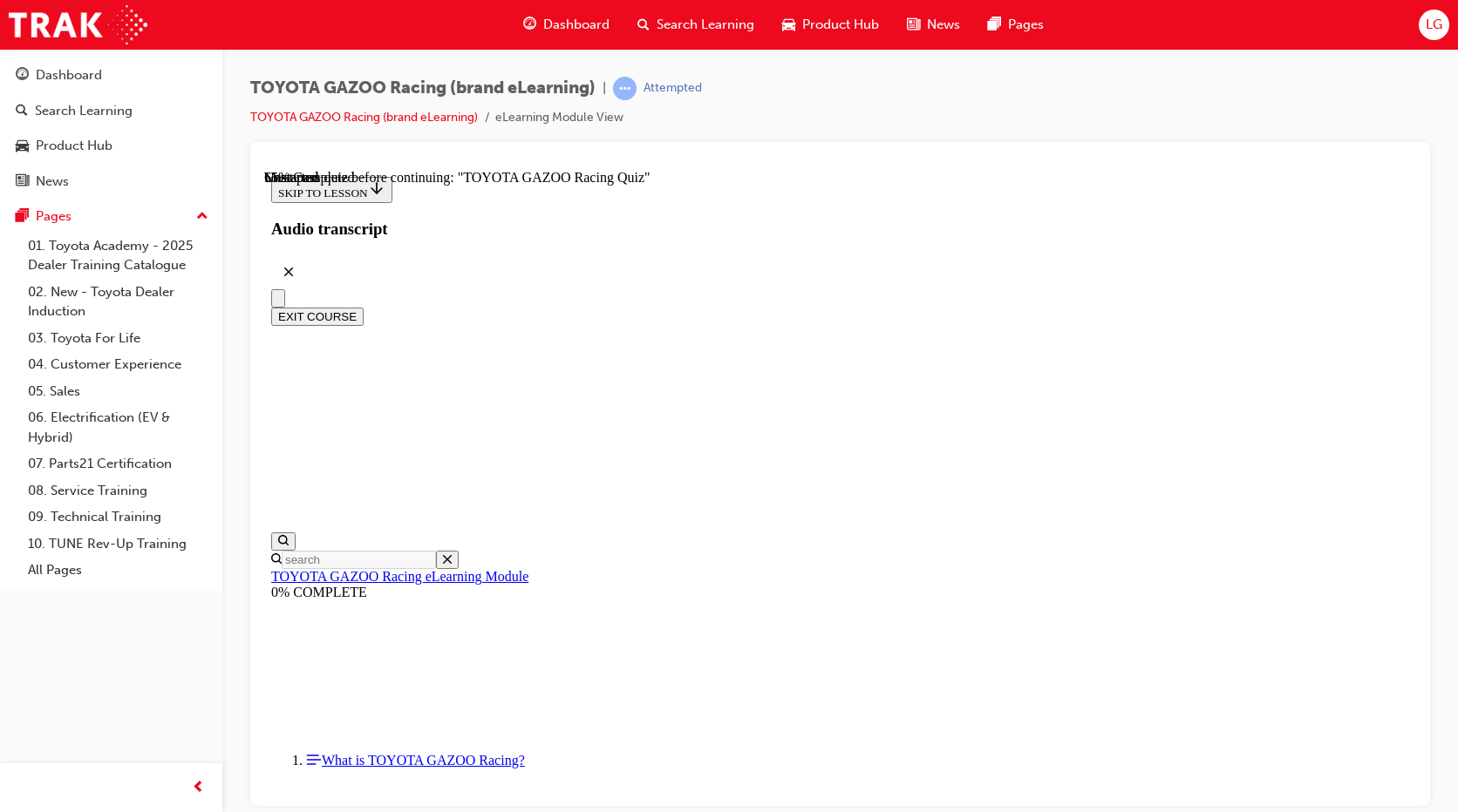
scroll to position [3627, 0]
